Goal: Information Seeking & Learning: Check status

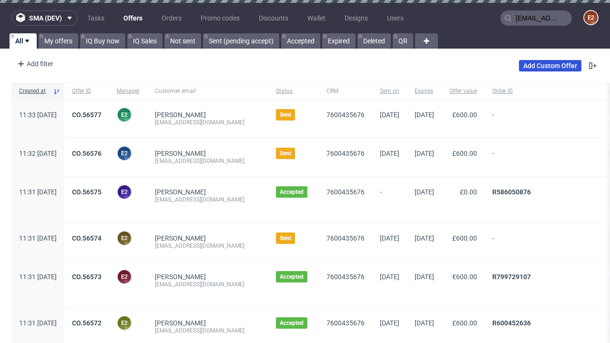
type input "[EMAIL_ADDRESS][DOMAIN_NAME]"
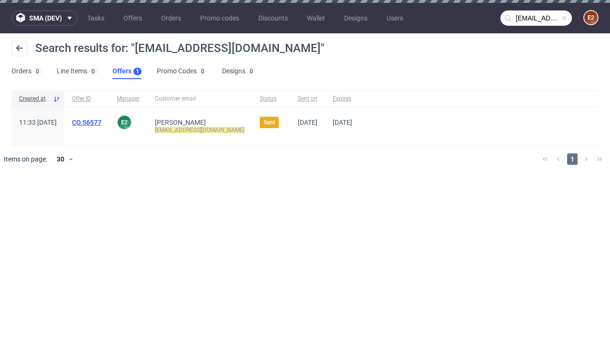
click at [127, 72] on link "Offers 1" at bounding box center [127, 71] width 29 height 15
click at [102, 123] on link "CO.56577" at bounding box center [87, 123] width 30 height 8
